Goal: Share content

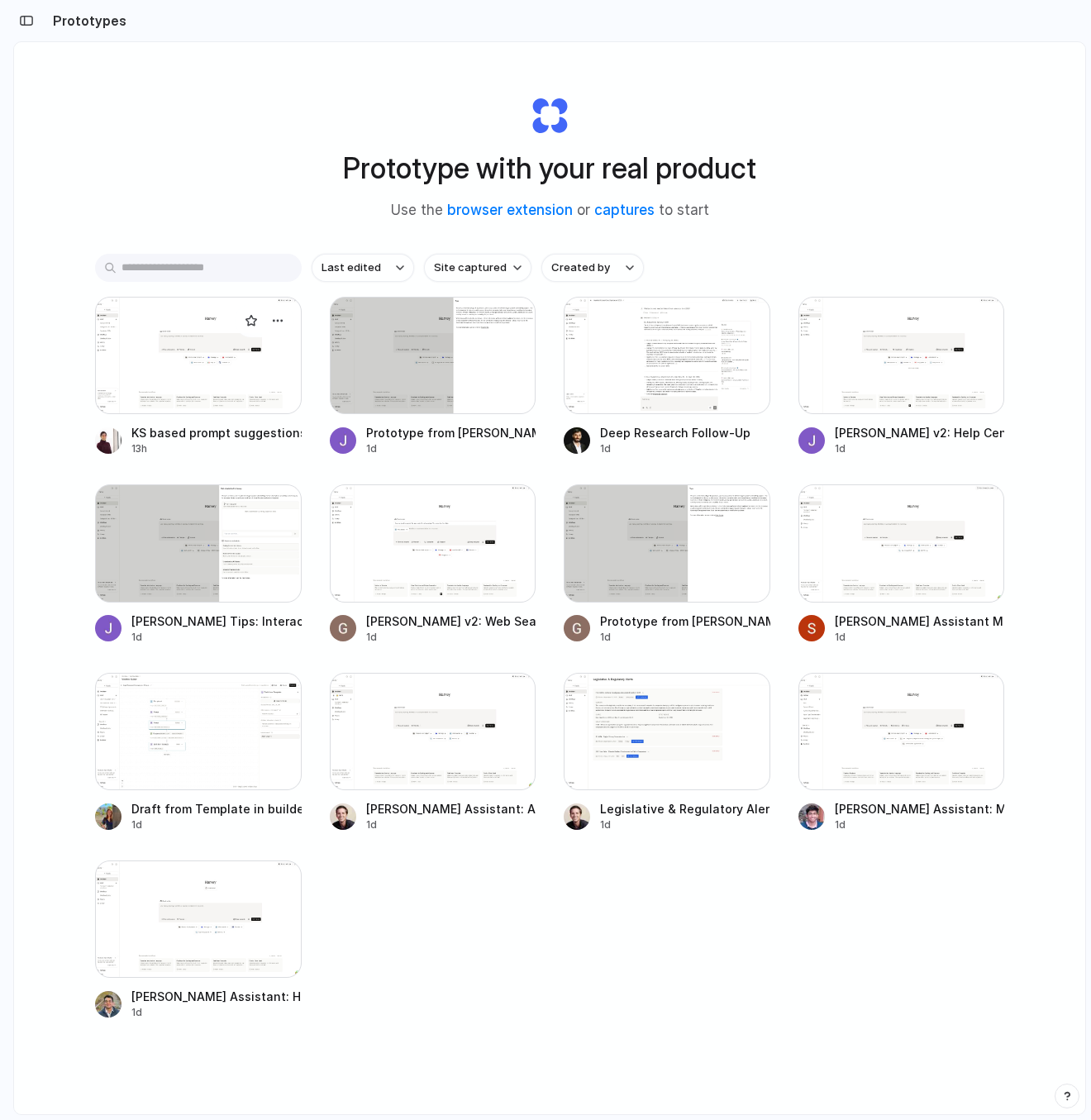
click at [198, 340] on div at bounding box center [198, 355] width 207 height 117
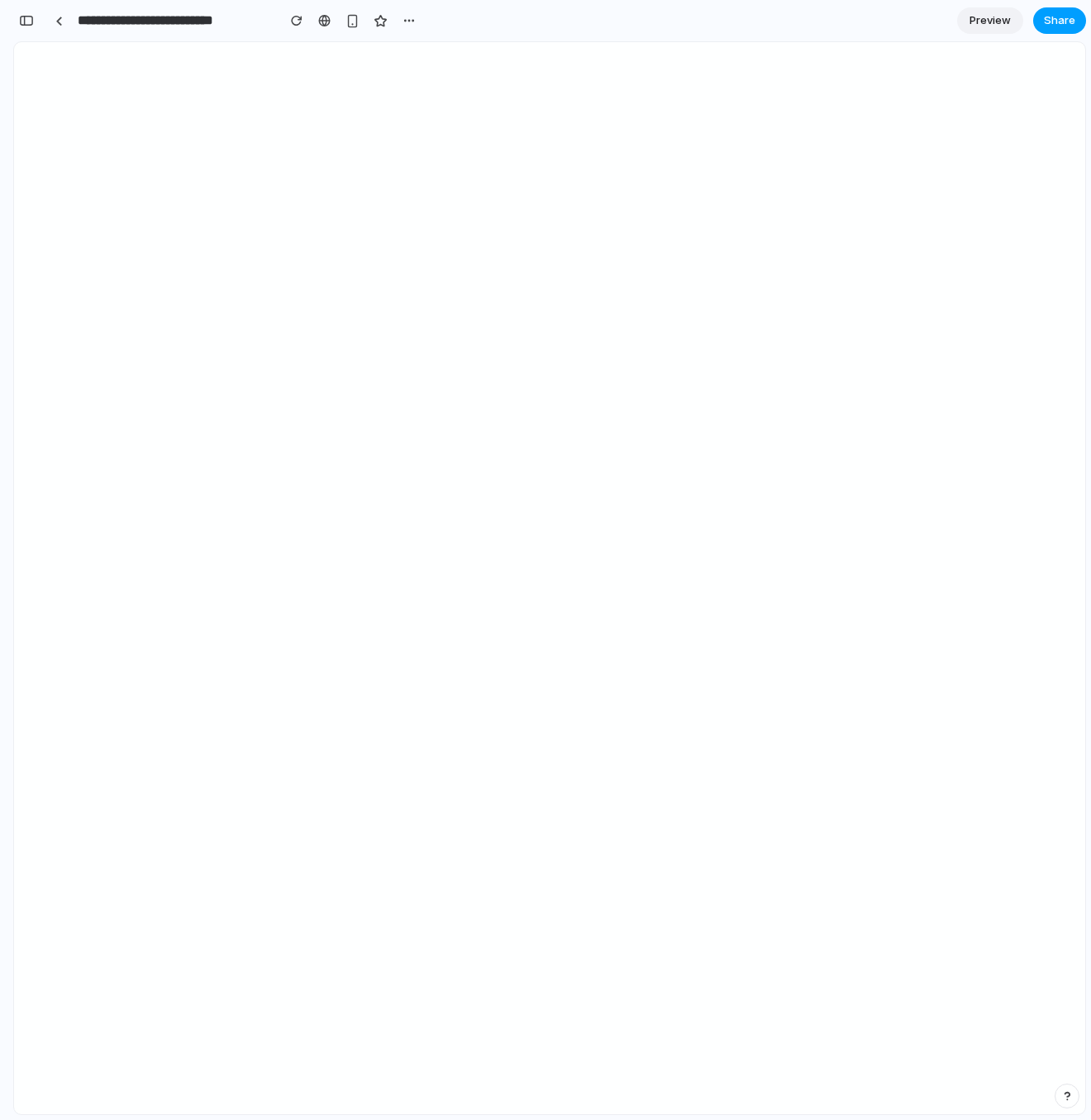
click at [1059, 23] on span "Share" at bounding box center [1060, 20] width 31 height 17
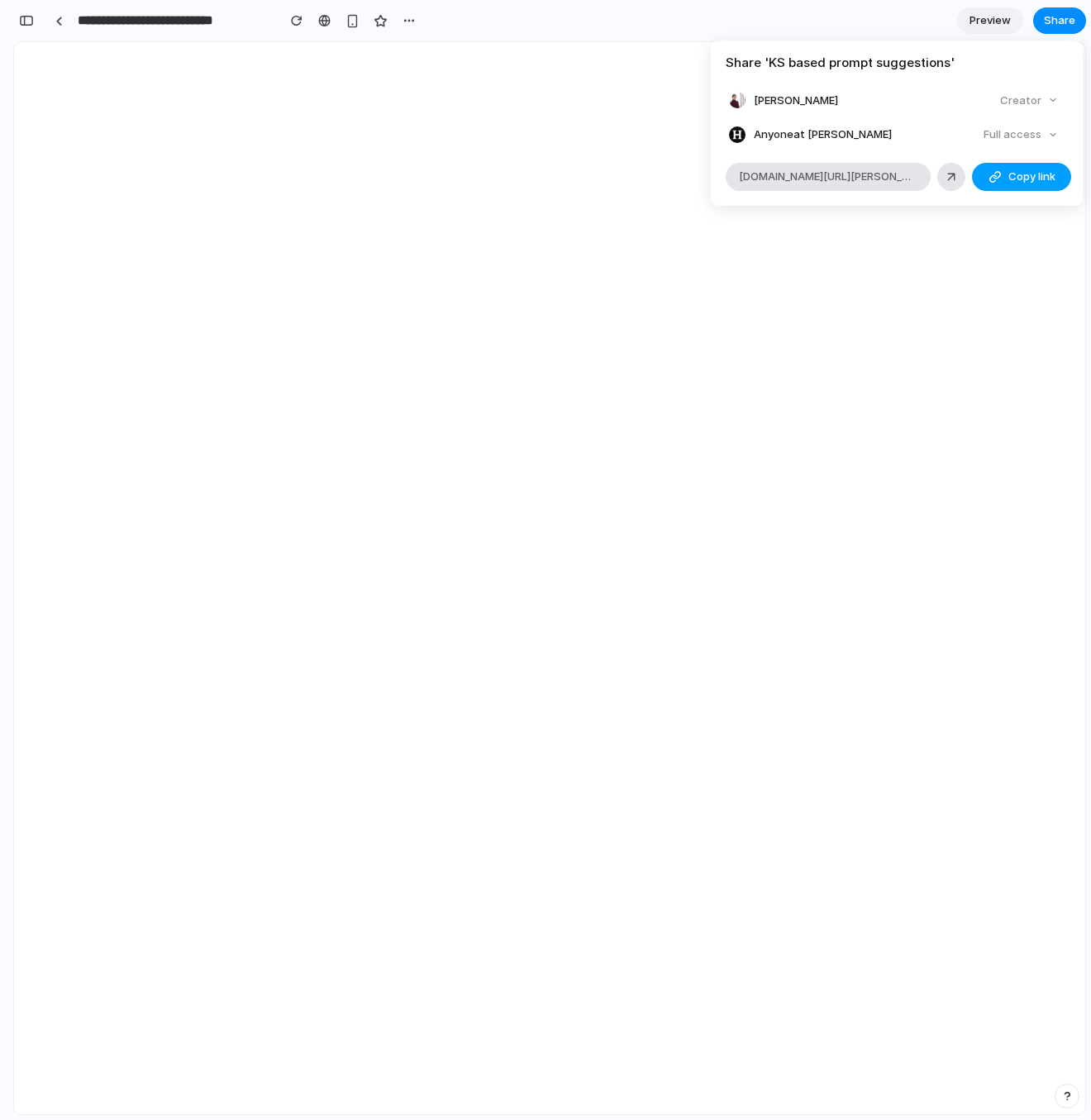
click at [1040, 178] on span "Copy link" at bounding box center [1032, 177] width 47 height 17
click at [452, 372] on div "Share ' KS based prompt suggestions ' [PERSON_NAME] Creator Anyone at [PERSON_N…" at bounding box center [546, 560] width 1091 height 1120
